Goal: Communication & Community: Answer question/provide support

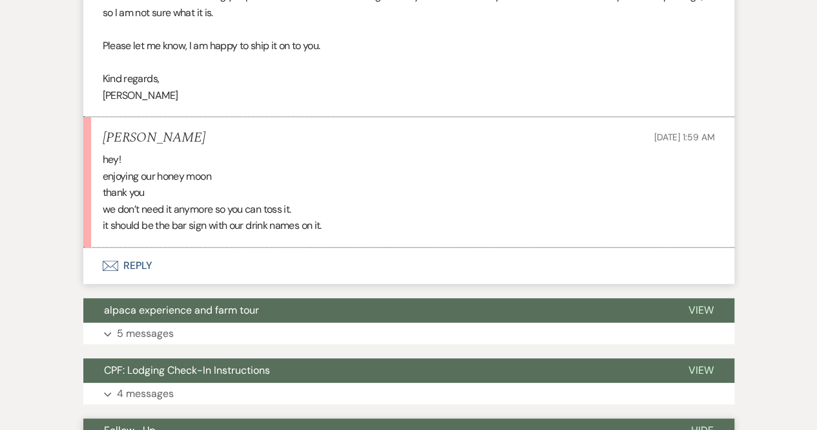
scroll to position [494, 0]
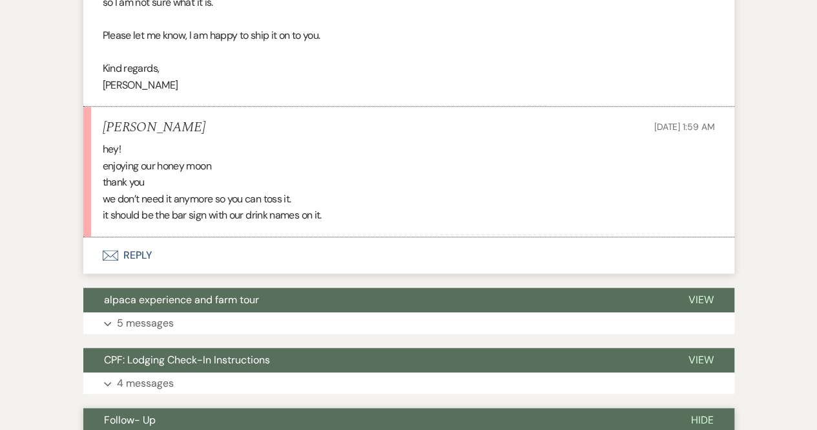
click at [141, 253] on button "Envelope Reply" at bounding box center [408, 255] width 651 height 36
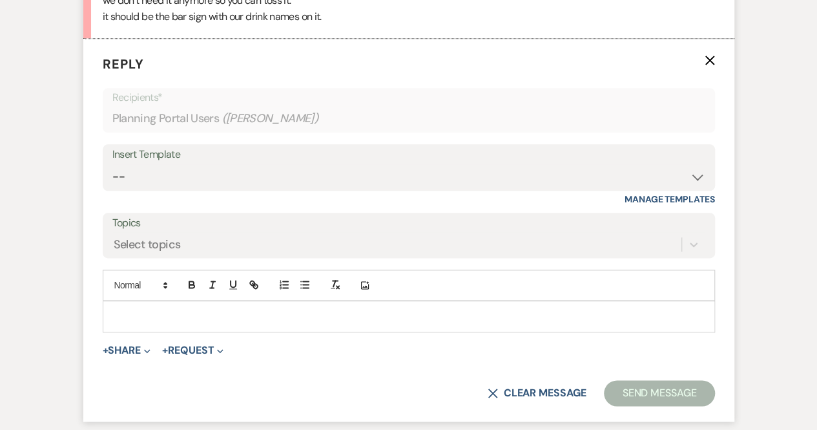
scroll to position [706, 0]
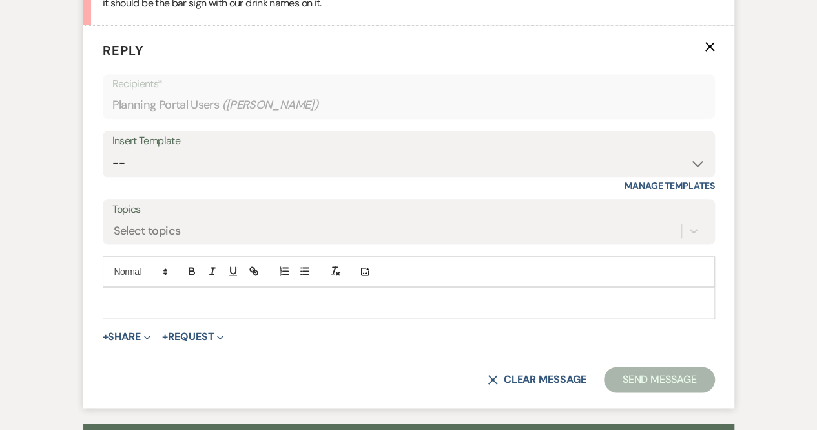
click at [156, 295] on p at bounding box center [409, 302] width 592 height 14
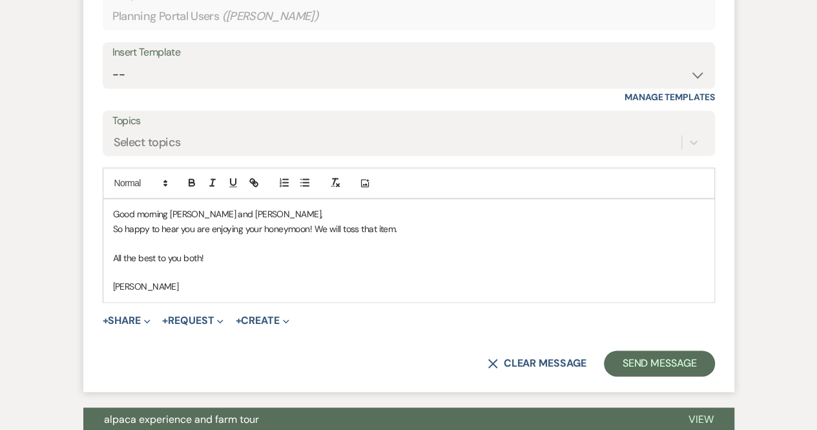
scroll to position [796, 0]
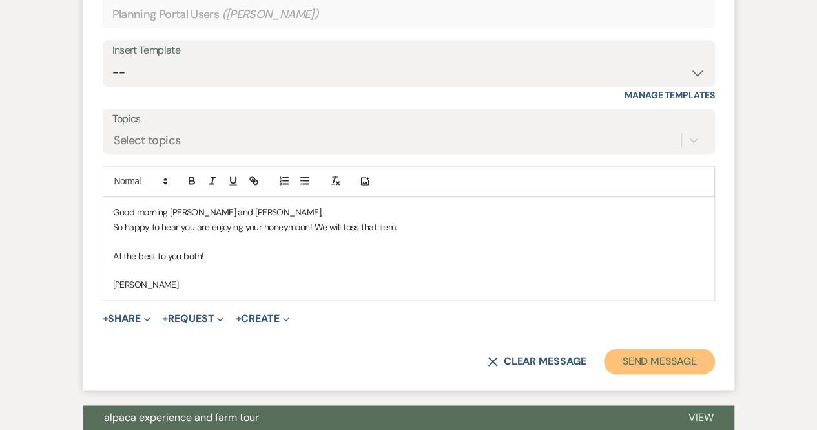
click at [678, 361] on button "Send Message" at bounding box center [659, 361] width 110 height 26
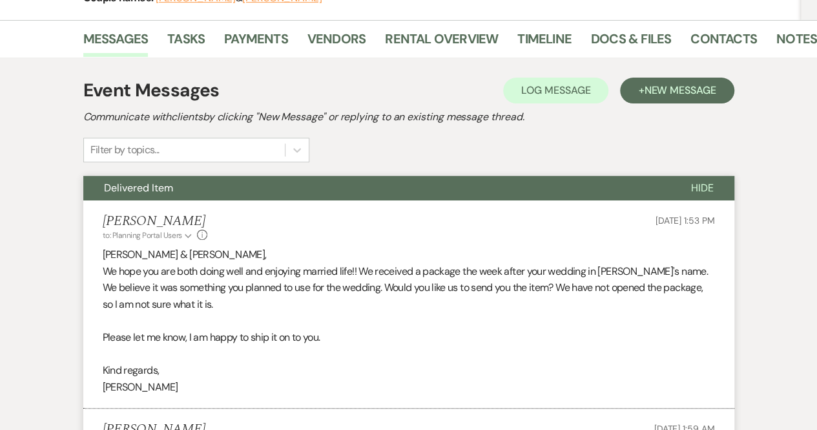
scroll to position [0, 0]
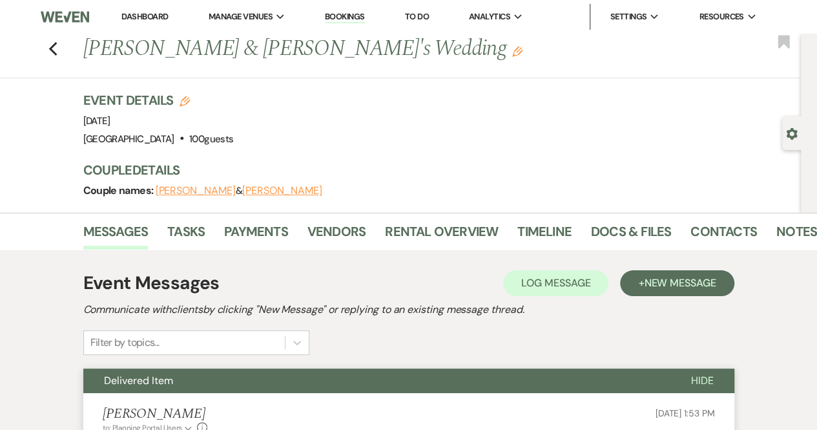
click at [50, 14] on img at bounding box center [65, 16] width 48 height 27
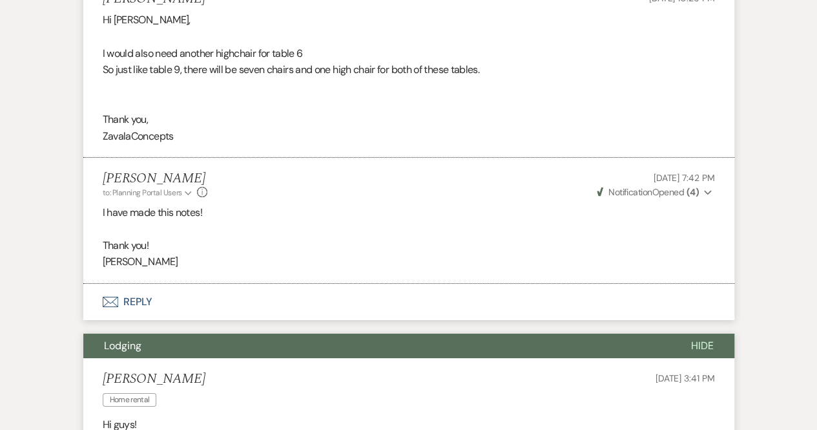
scroll to position [4681, 0]
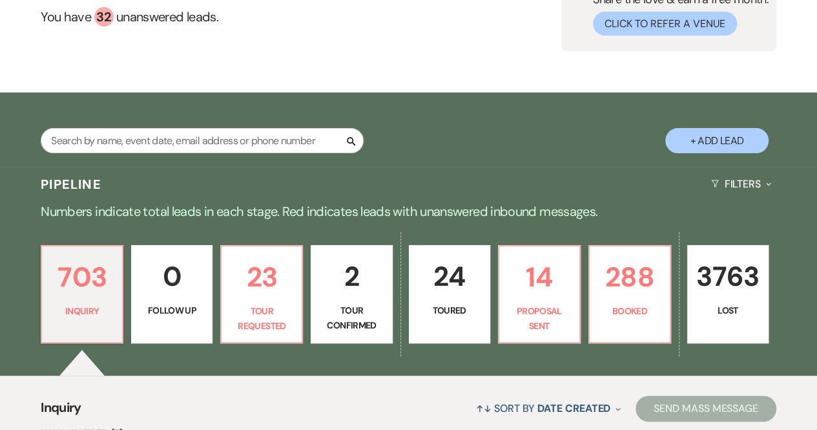
scroll to position [124, 0]
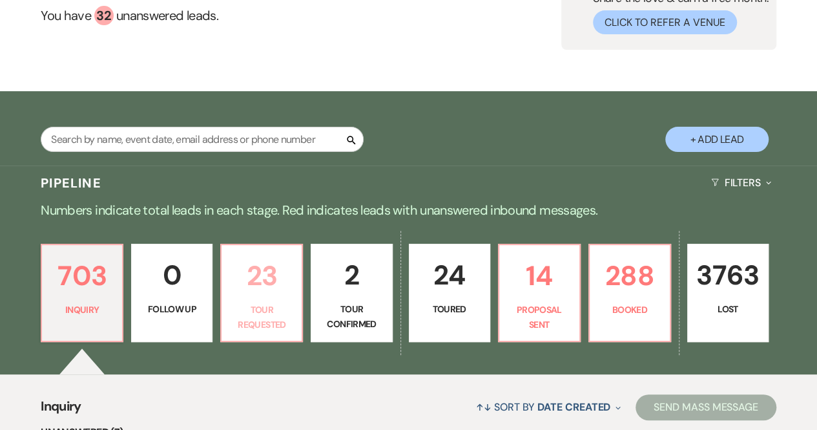
click at [271, 300] on link "23 Tour Requested" at bounding box center [261, 292] width 83 height 98
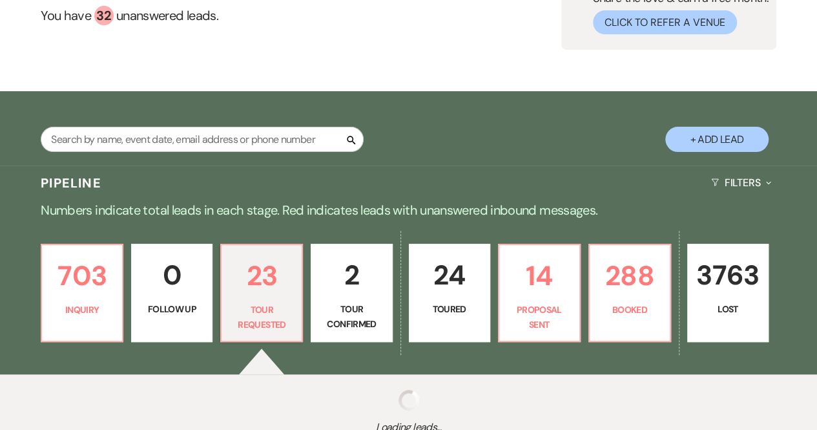
select select "2"
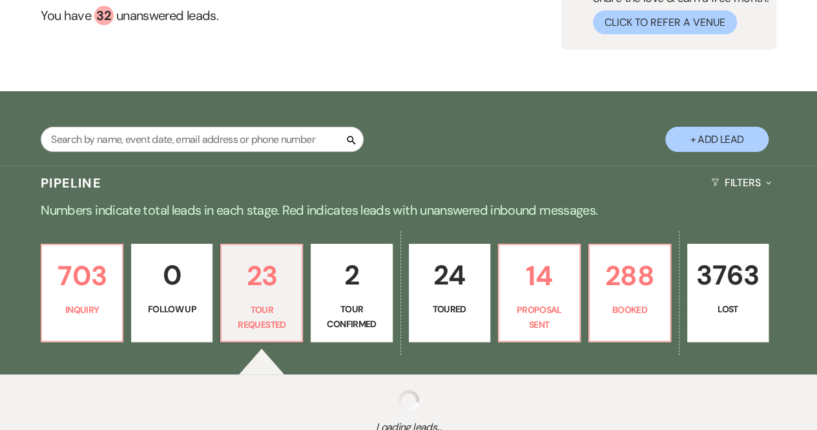
select select "2"
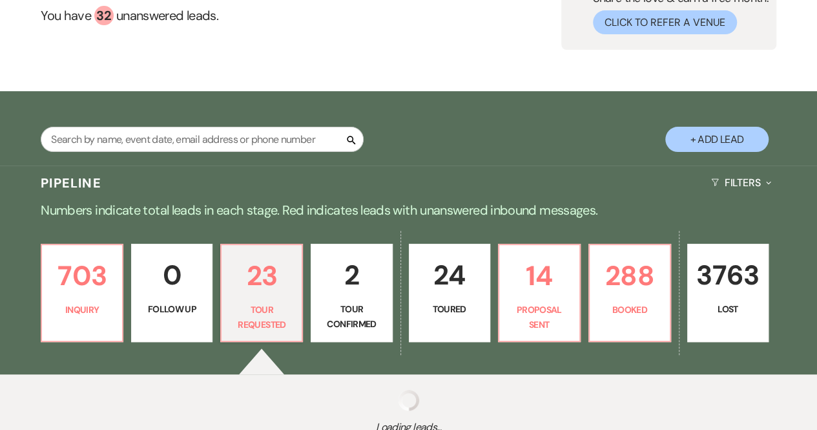
select select "2"
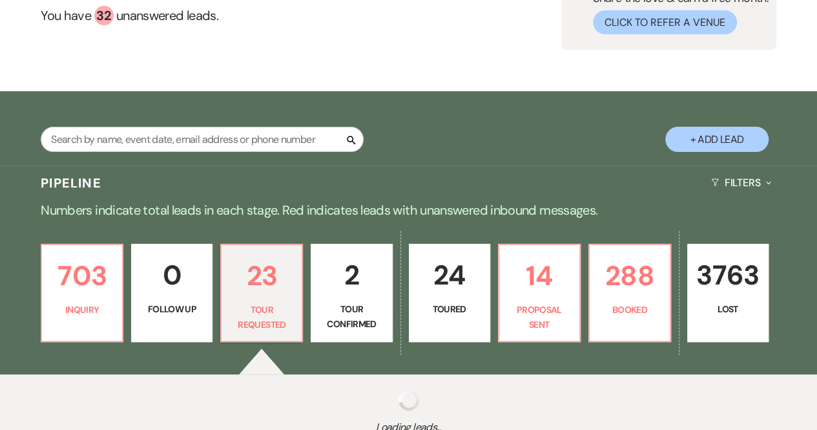
select select "2"
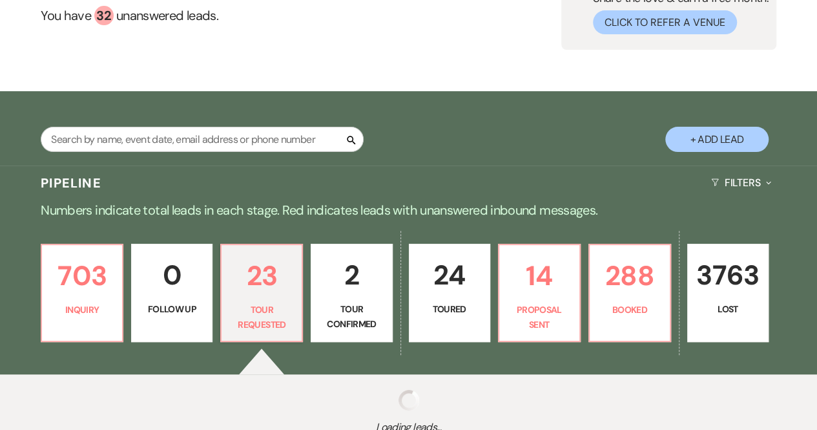
select select "2"
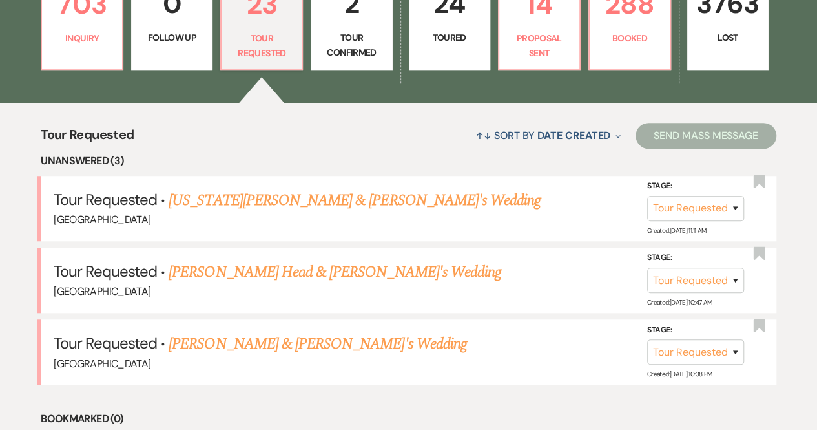
scroll to position [397, 0]
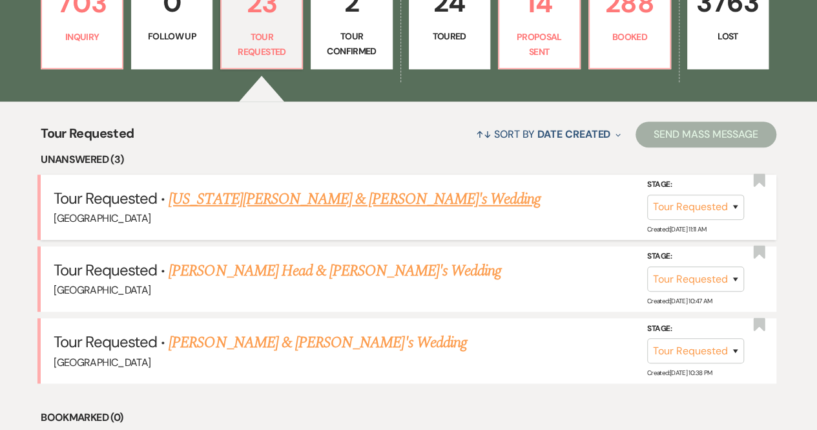
click at [242, 196] on link "Georgia Kay & Fiance's Wedding" at bounding box center [355, 198] width 372 height 23
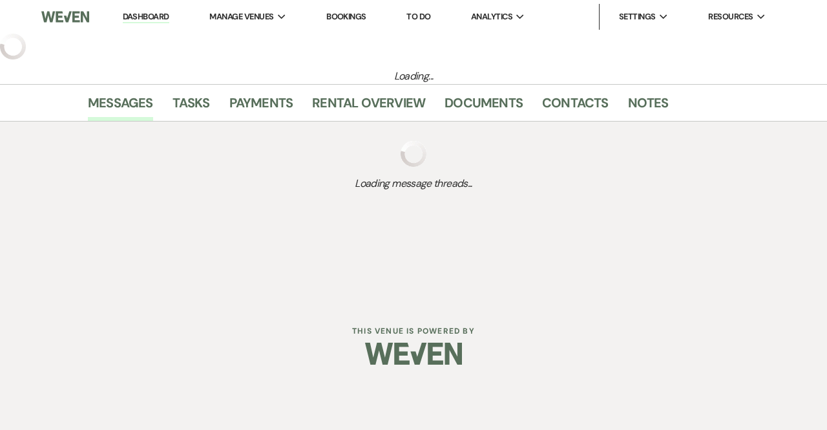
select select "2"
select select "6"
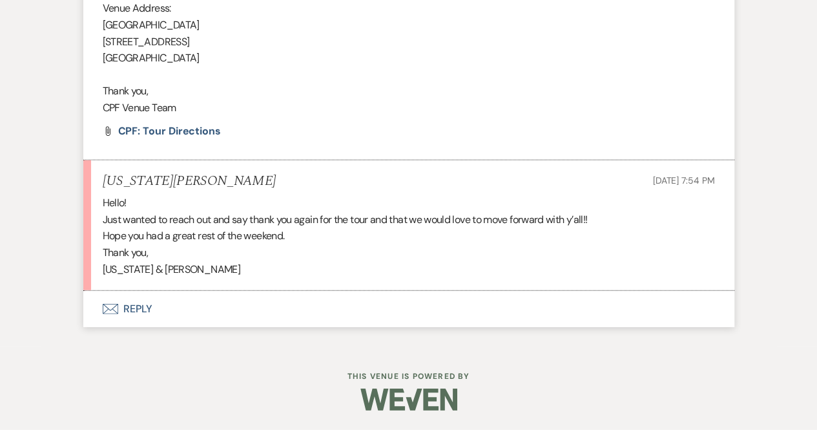
scroll to position [1657, 0]
click at [404, 226] on div "Hello! Just wanted to reach out and say thank you again for the tour and that w…" at bounding box center [409, 235] width 612 height 83
